Goal: Task Accomplishment & Management: Use online tool/utility

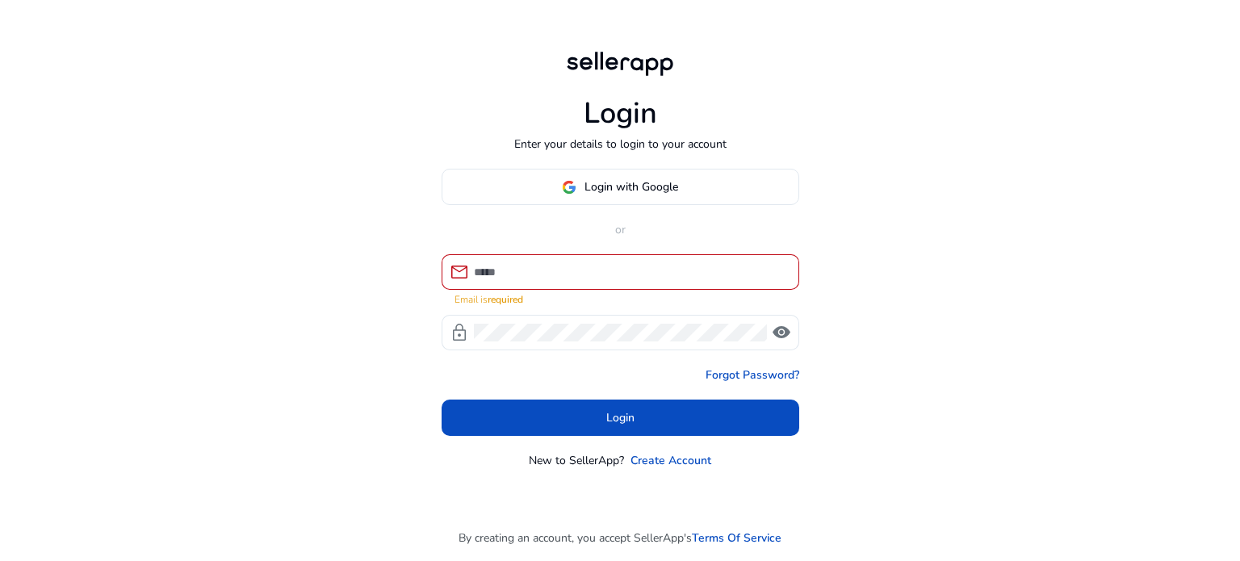
click at [326, 330] on div "Login Enter your details to login to your account Login with Google or mail Ema…" at bounding box center [620, 280] width 1240 height 561
click at [509, 279] on input at bounding box center [630, 272] width 312 height 18
click at [225, 251] on div "Login Enter your details to login to your account Login with Google or mail Ema…" at bounding box center [620, 280] width 1240 height 561
click at [564, 270] on input at bounding box center [630, 272] width 312 height 18
type input "**********"
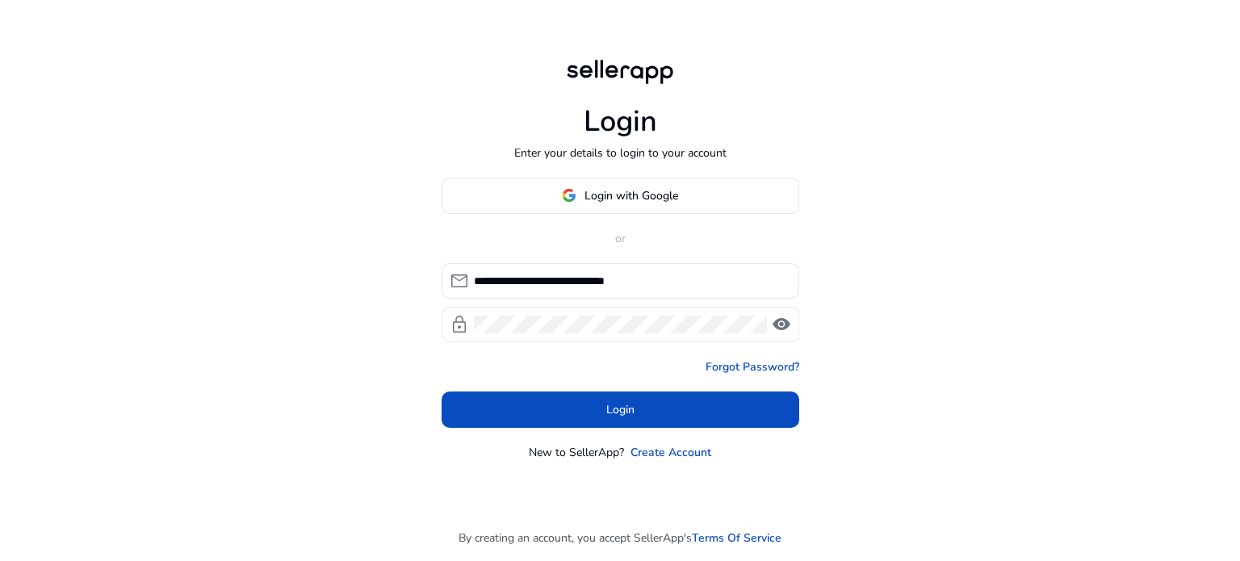
click at [778, 322] on span "visibility" at bounding box center [781, 324] width 19 height 19
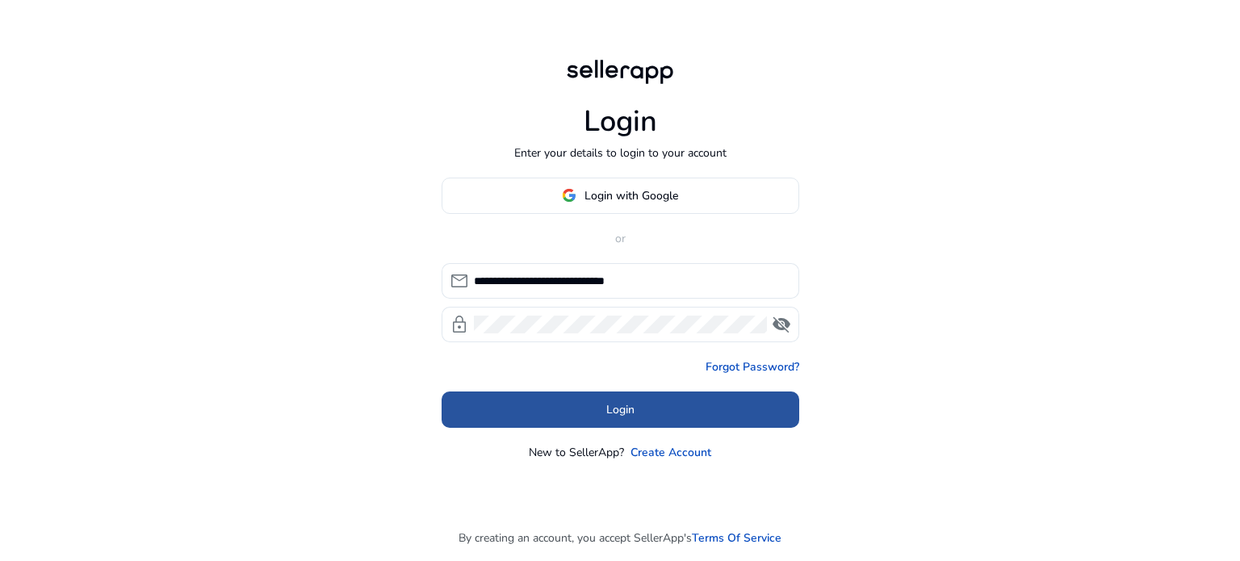
click at [636, 405] on span at bounding box center [621, 409] width 358 height 39
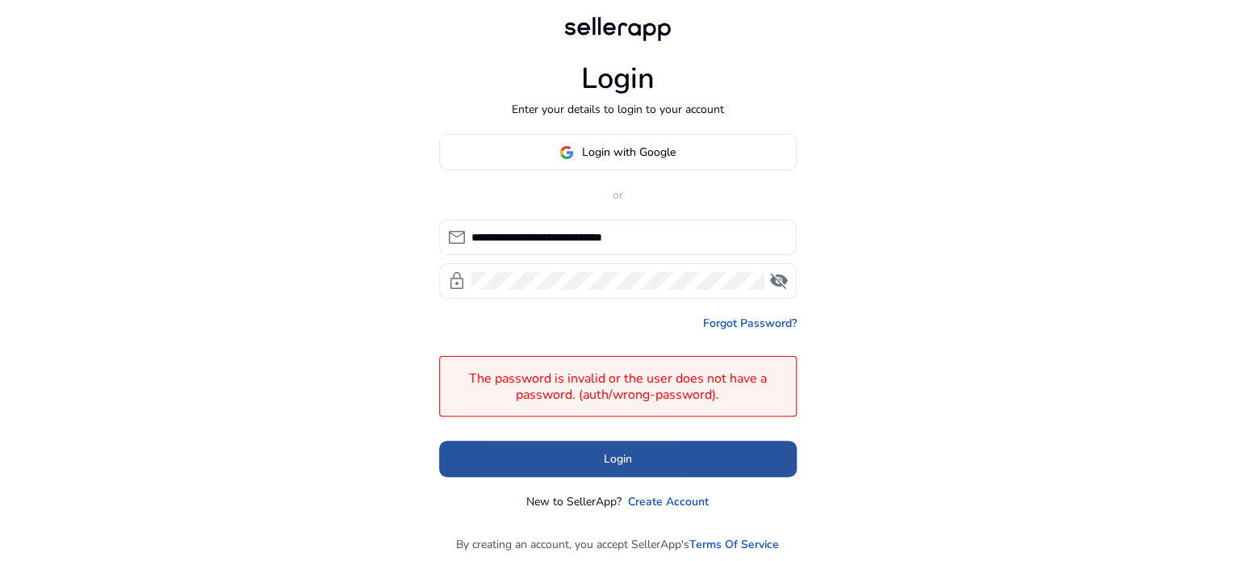
click at [536, 468] on span at bounding box center [618, 459] width 358 height 39
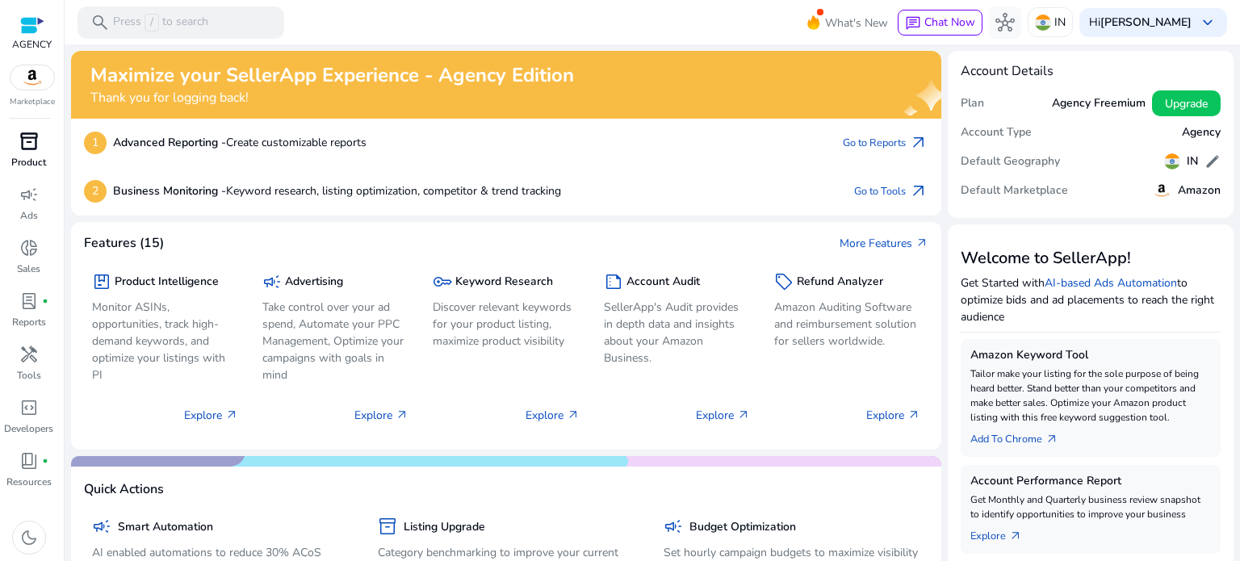
click at [36, 160] on p "Product" at bounding box center [28, 162] width 35 height 15
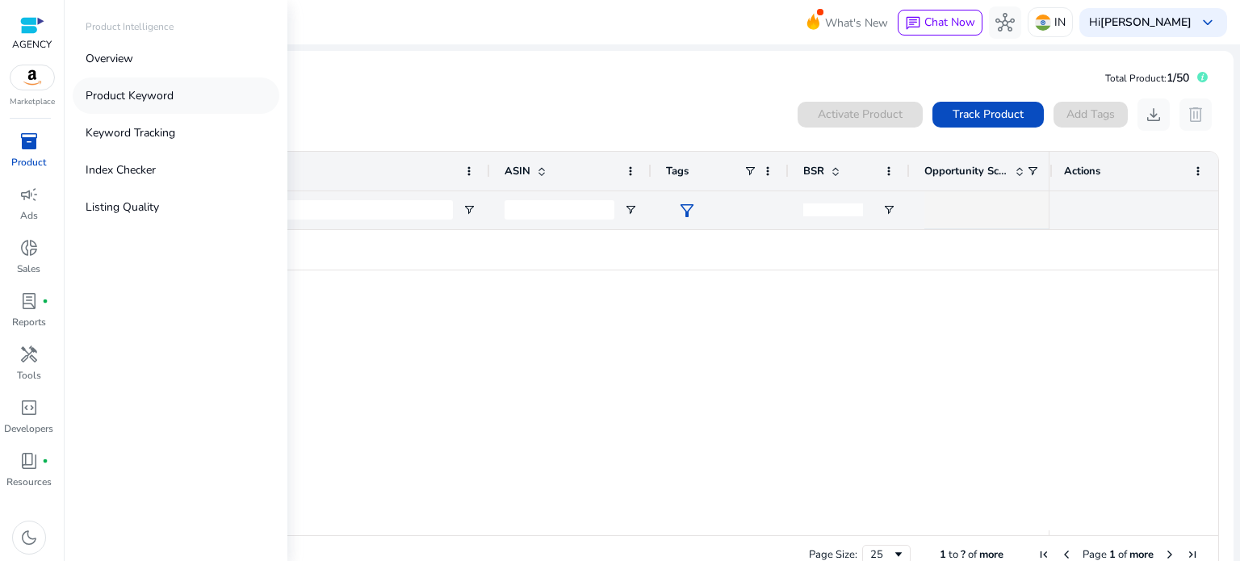
click at [110, 97] on p "Product Keyword" at bounding box center [130, 95] width 88 height 17
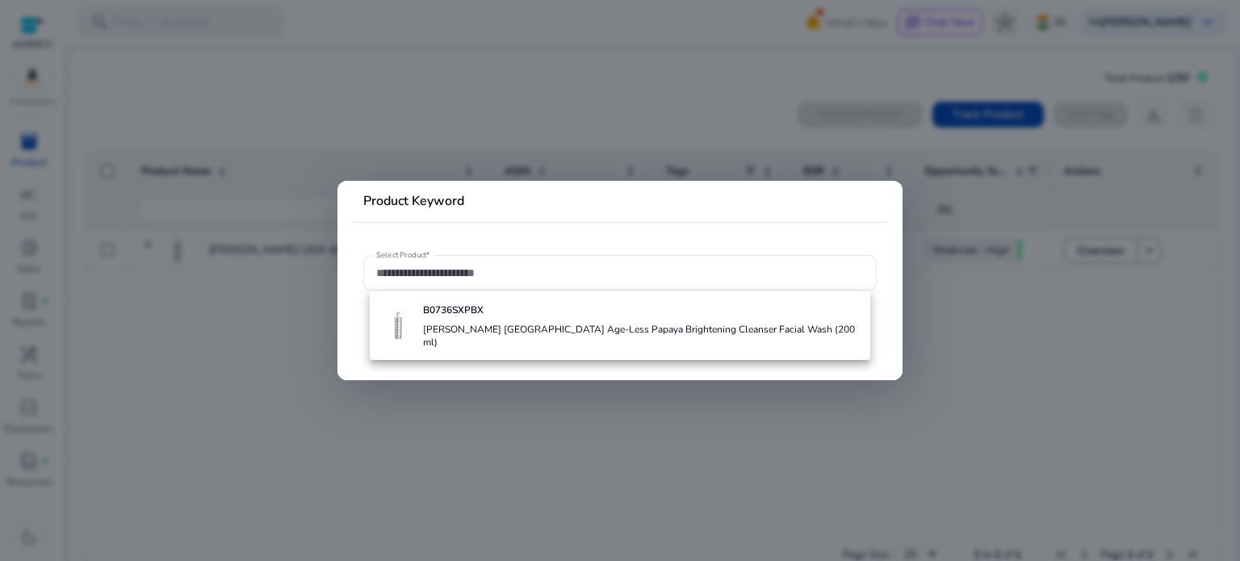
click at [1044, 432] on div at bounding box center [620, 280] width 1240 height 561
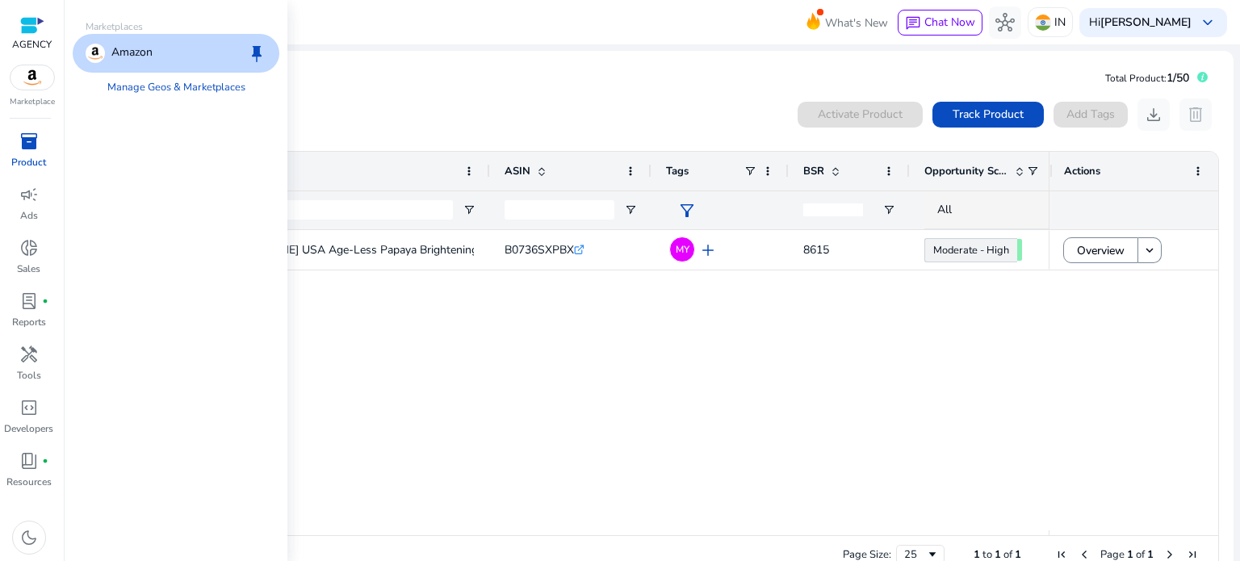
click at [16, 67] on img at bounding box center [32, 77] width 44 height 24
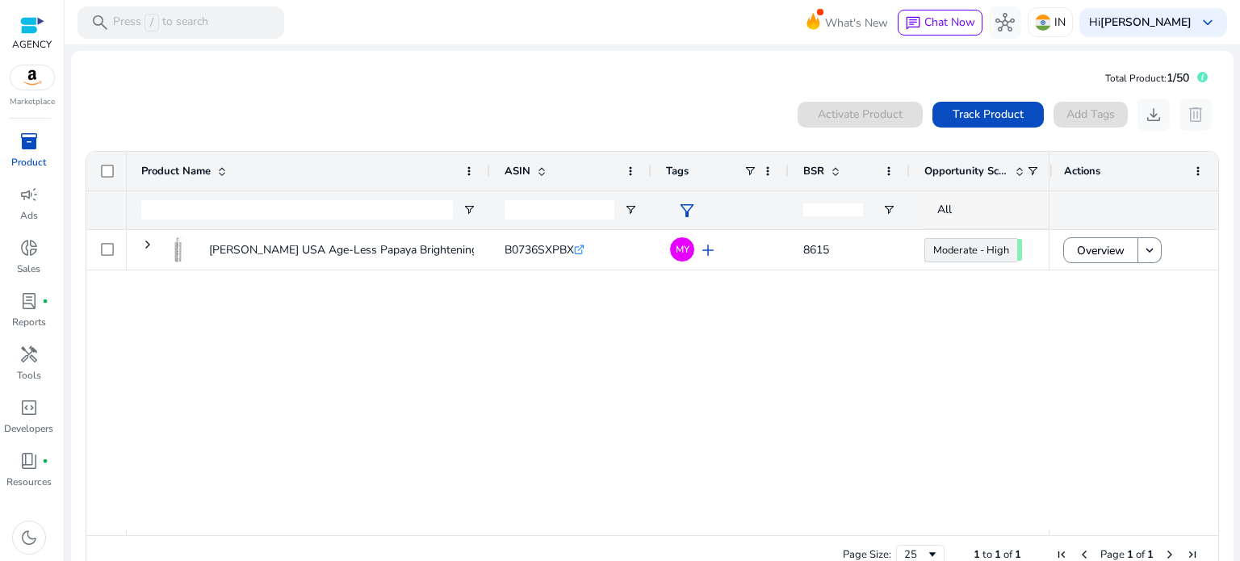
click at [382, 86] on mat-card "Total Product: 1/50 0 products selected Activate Product Track Product Add Tags…" at bounding box center [652, 324] width 1163 height 546
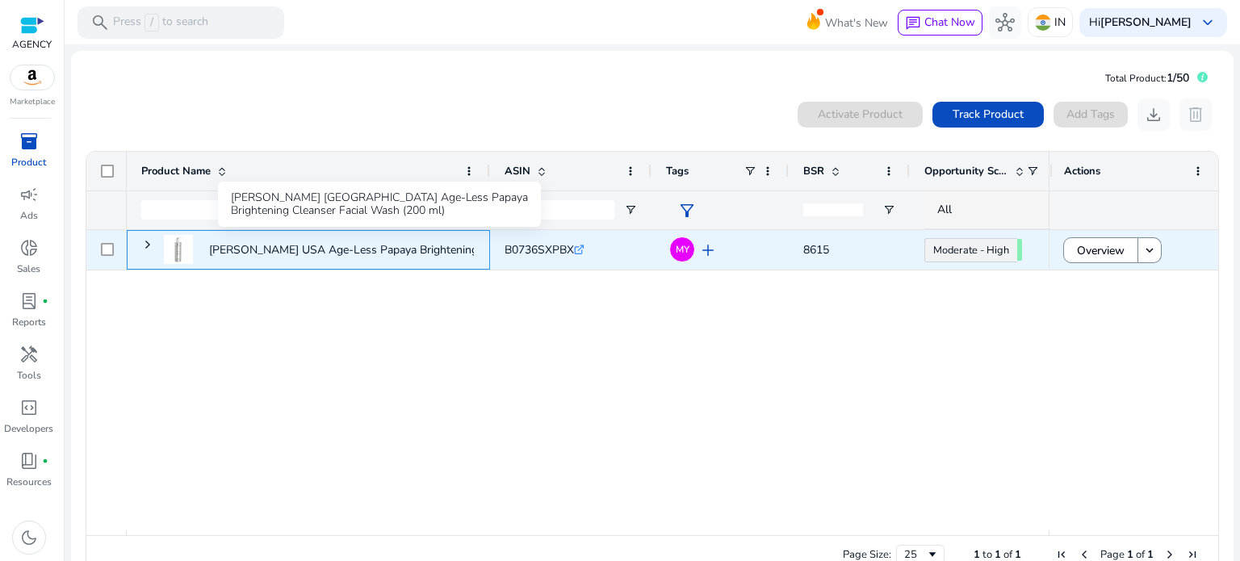
click at [254, 256] on p "[PERSON_NAME] USA Age-Less Papaya Brightening Cleanser Facial Wash..." at bounding box center [402, 249] width 387 height 33
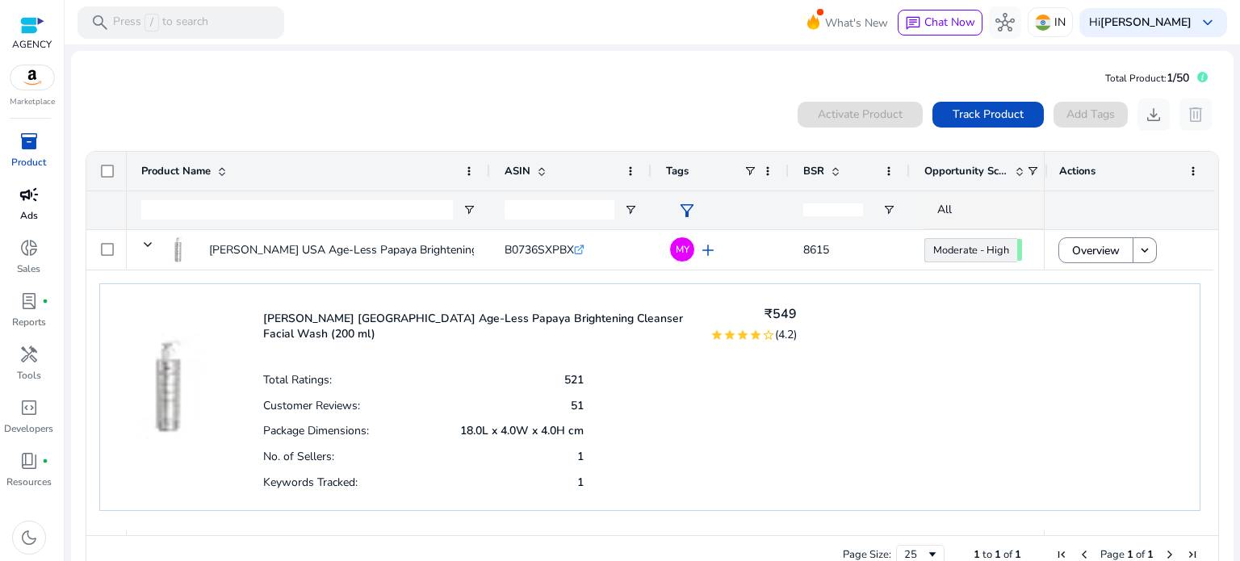
click at [16, 199] on div "campaign" at bounding box center [28, 195] width 45 height 26
